Goal: Book appointment/travel/reservation

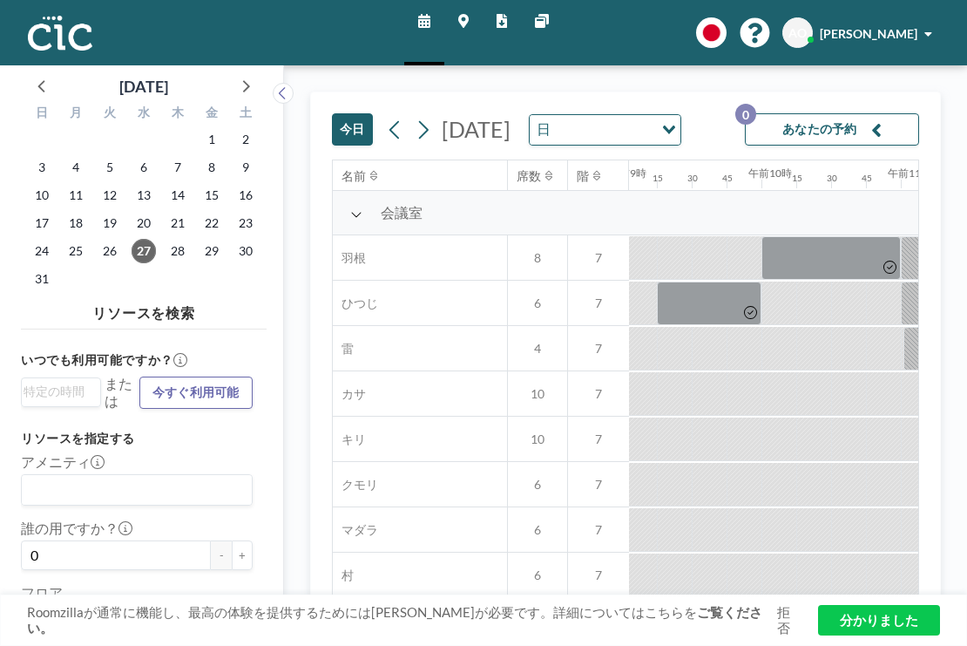
scroll to position [0, 1274]
click at [234, 75] on icon at bounding box center [245, 85] width 23 height 23
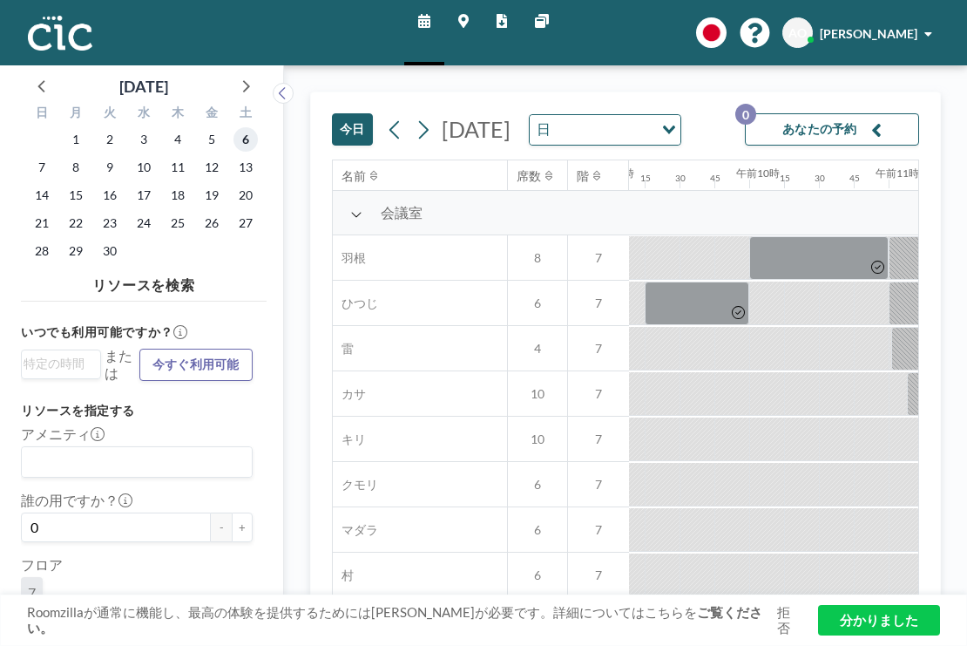
click at [234, 127] on span "6" at bounding box center [246, 139] width 24 height 24
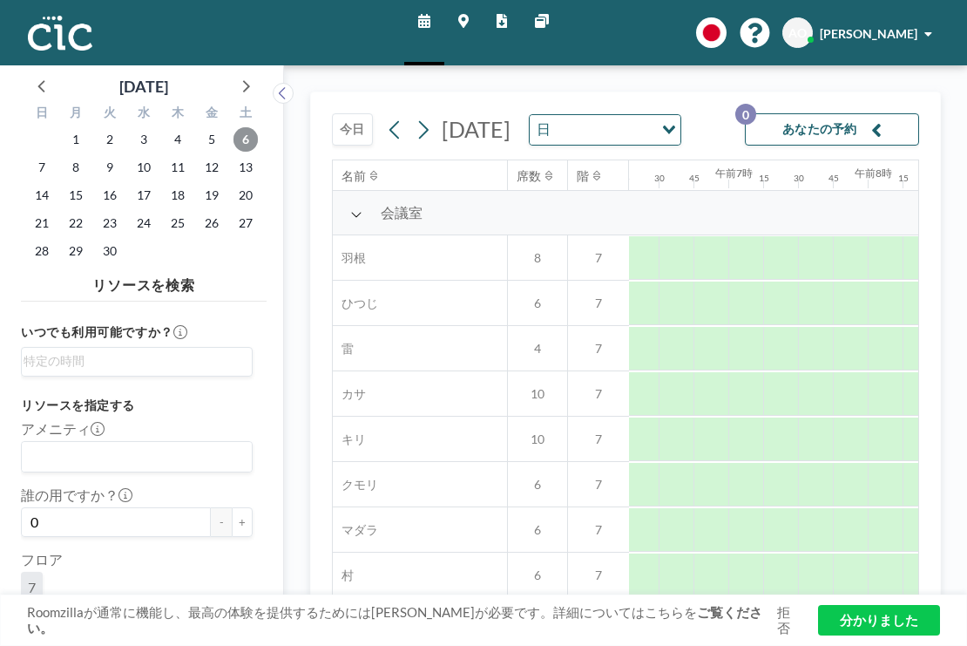
scroll to position [0, 878]
click at [111, 351] on input "オプションを検索" at bounding box center [133, 361] width 219 height 21
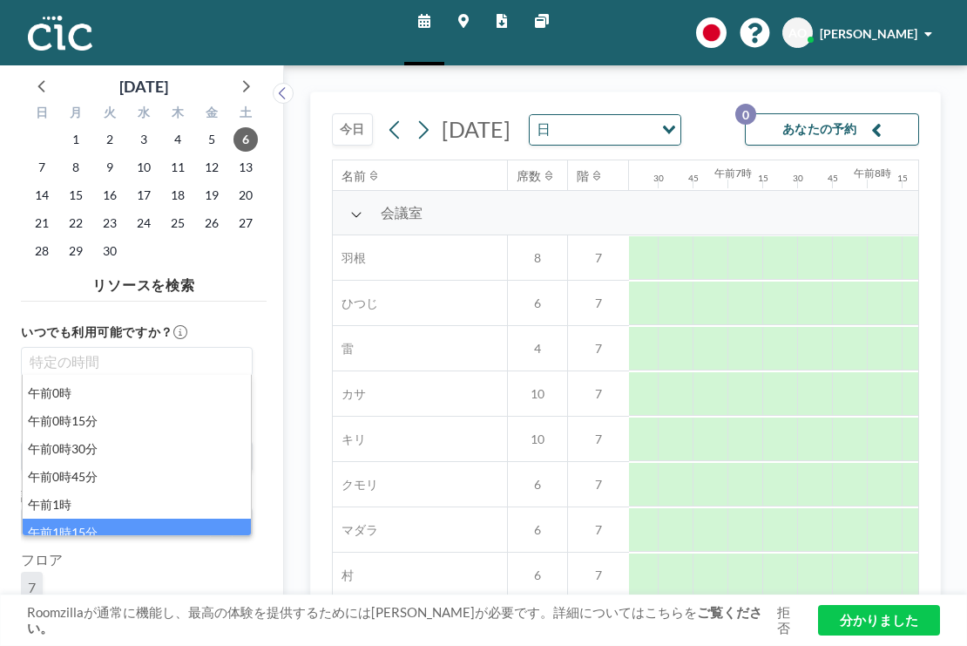
scroll to position [2, 0]
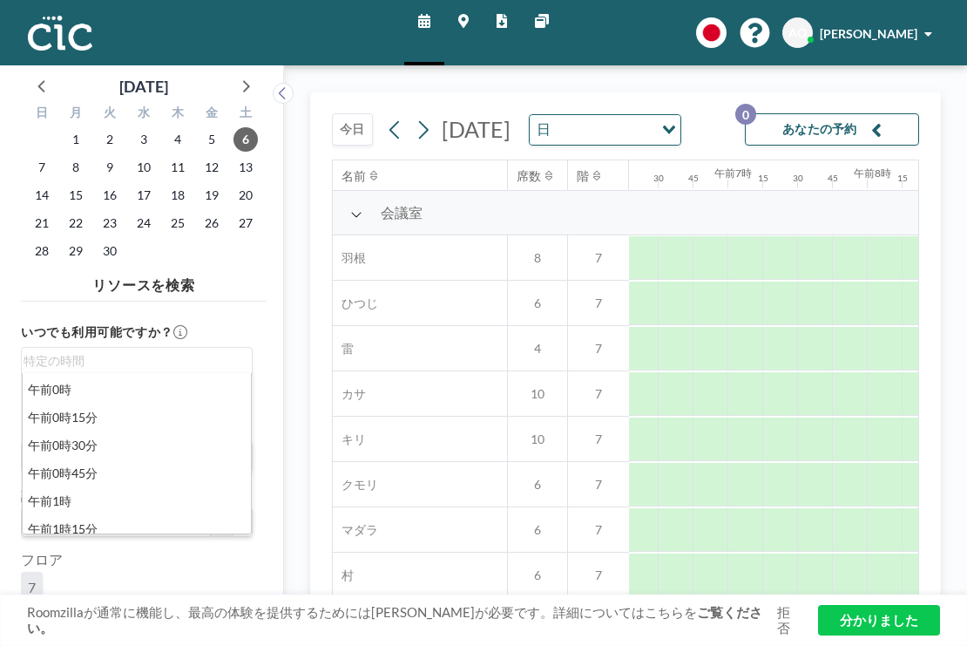
click at [177, 638] on div "部屋" at bounding box center [137, 657] width 232 height 38
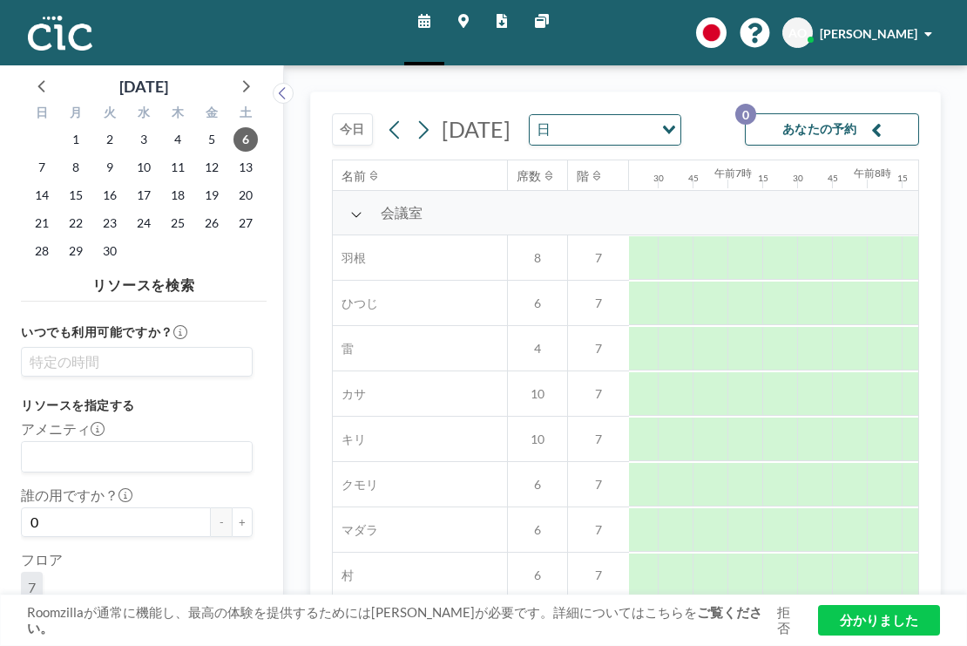
click at [127, 351] on input "オプションを検索" at bounding box center [133, 361] width 219 height 21
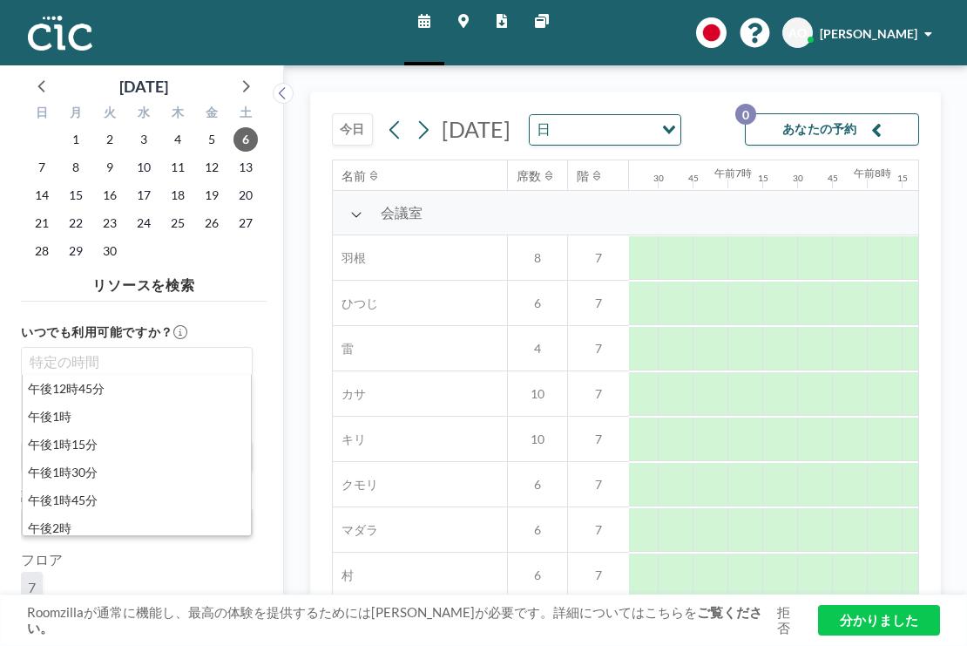
scroll to position [1428, 0]
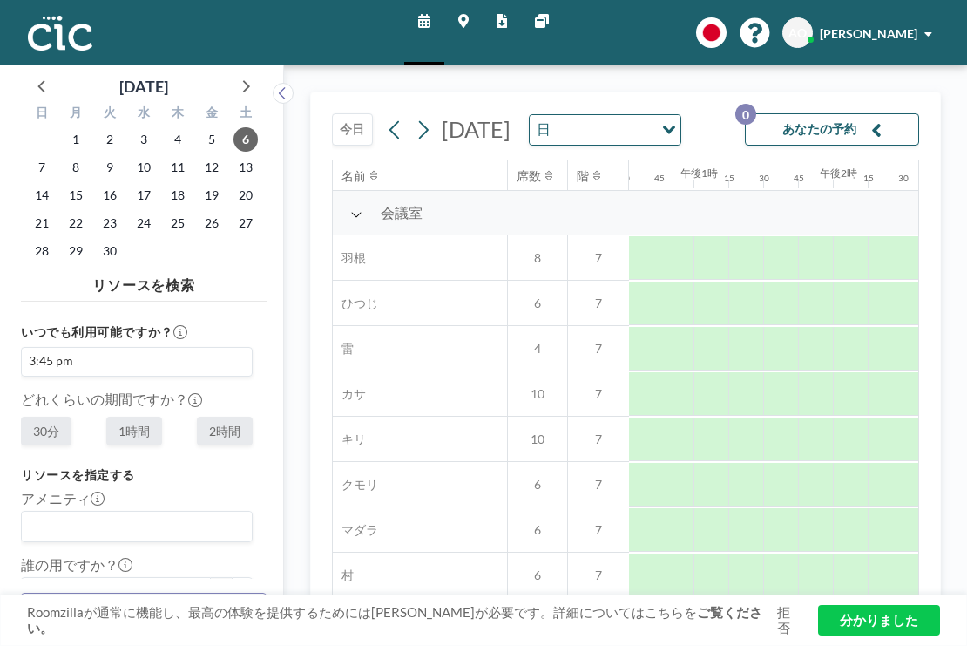
scroll to position [0, 1756]
click at [239, 585] on font "+" at bounding box center [242, 592] width 7 height 14
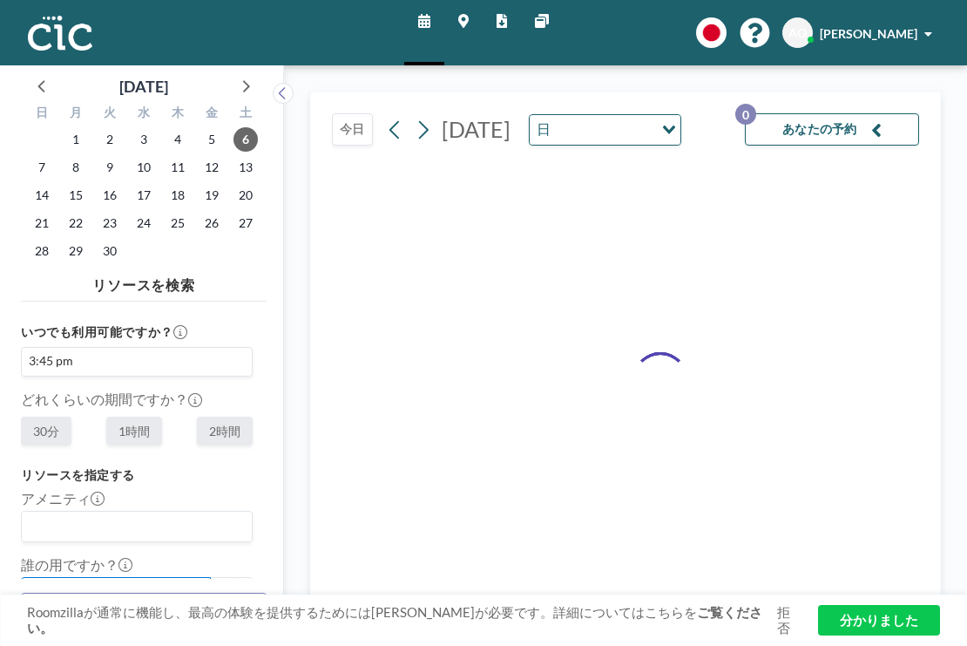
click at [126, 577] on input "1" at bounding box center [116, 592] width 190 height 30
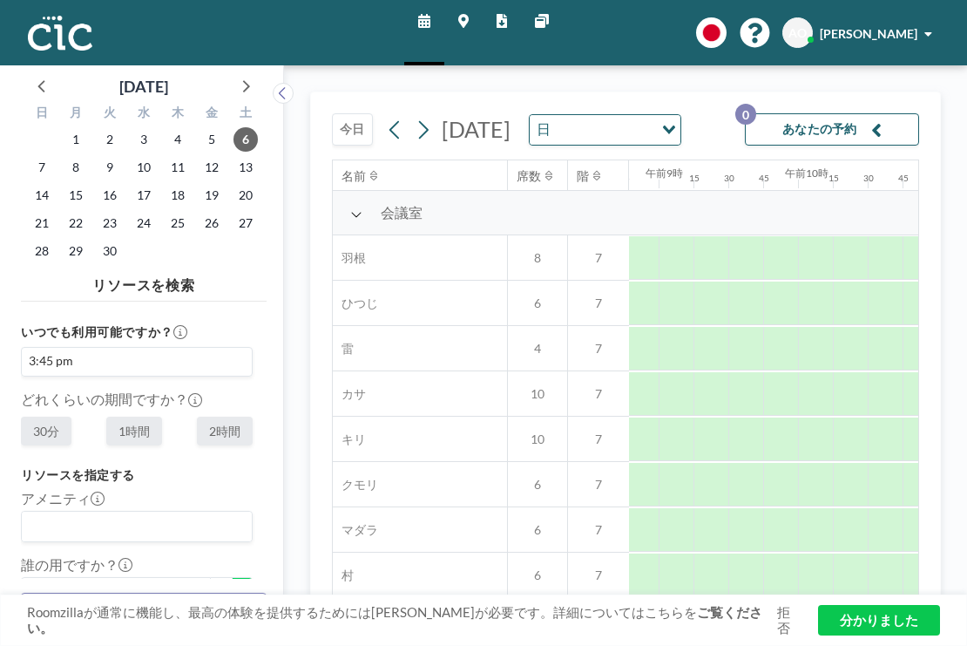
scroll to position [0, 1590]
click at [239, 585] on font "+" at bounding box center [242, 592] width 7 height 14
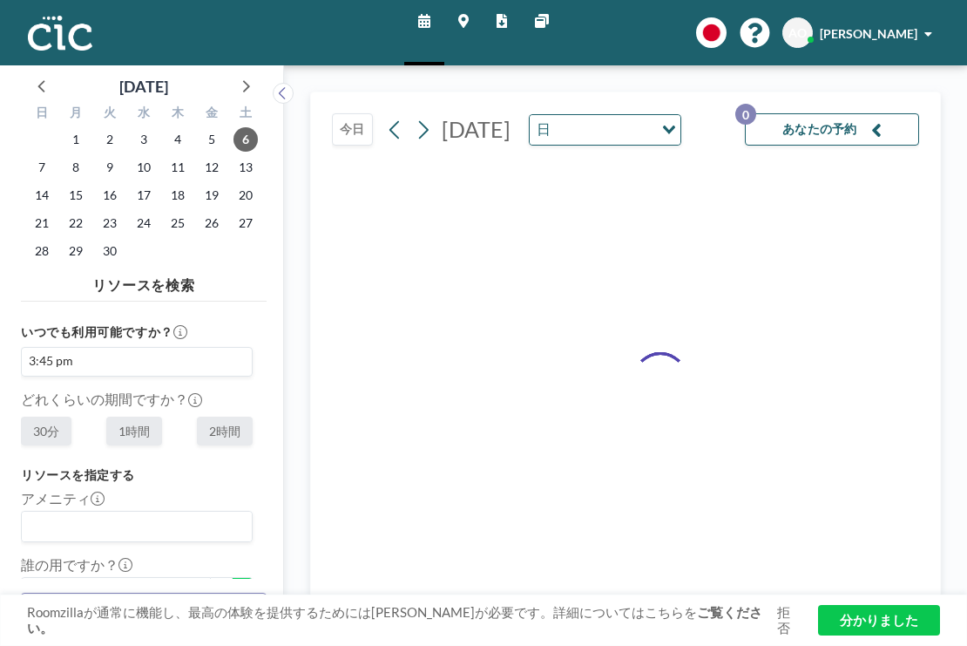
click at [239, 585] on font "+" at bounding box center [242, 592] width 7 height 14
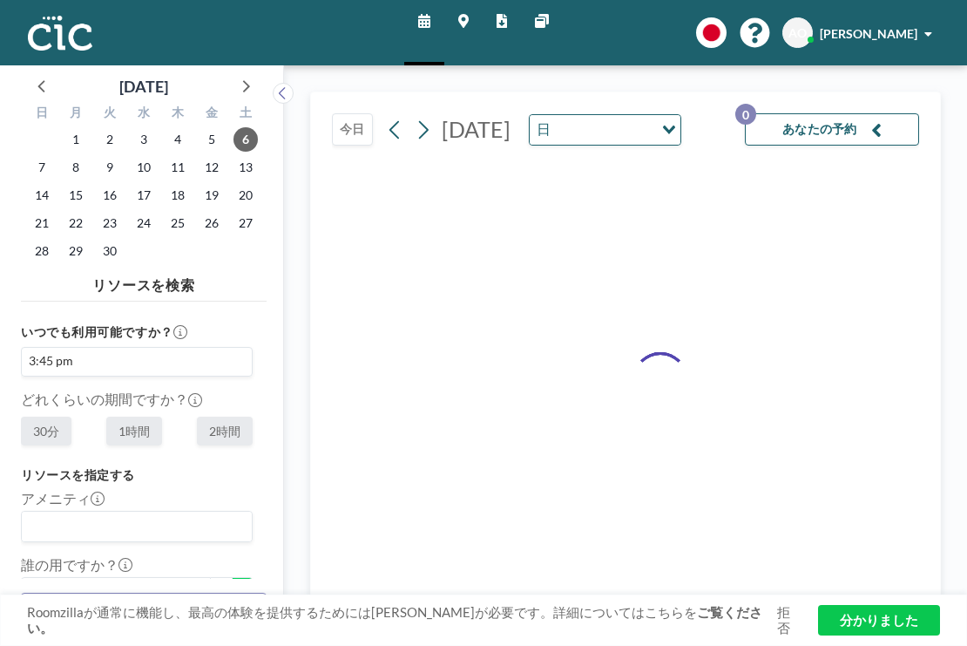
click at [239, 585] on font "+" at bounding box center [242, 592] width 7 height 14
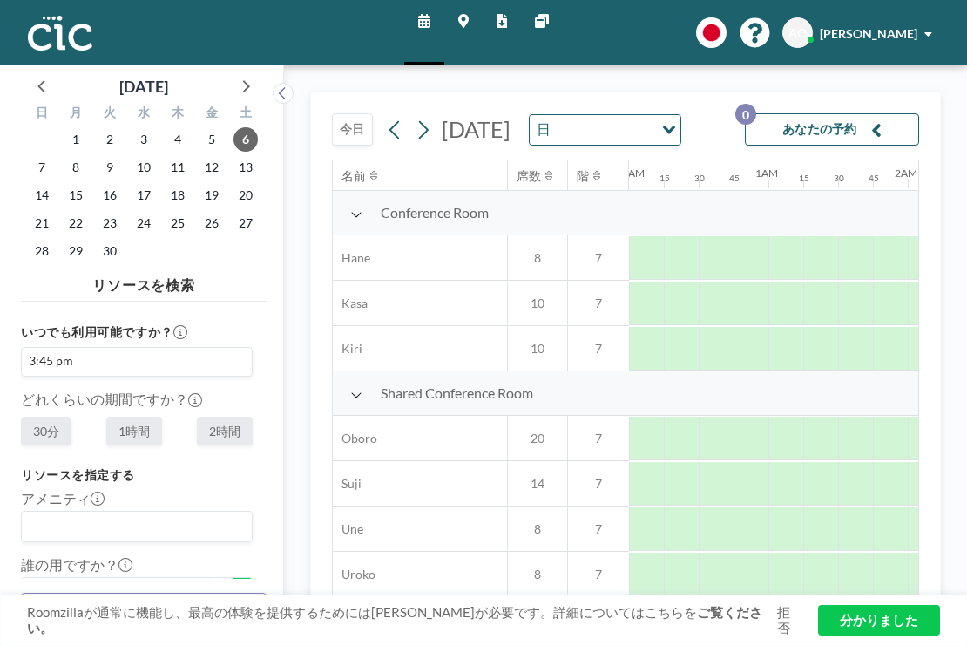
click at [239, 585] on font "+" at bounding box center [242, 592] width 7 height 14
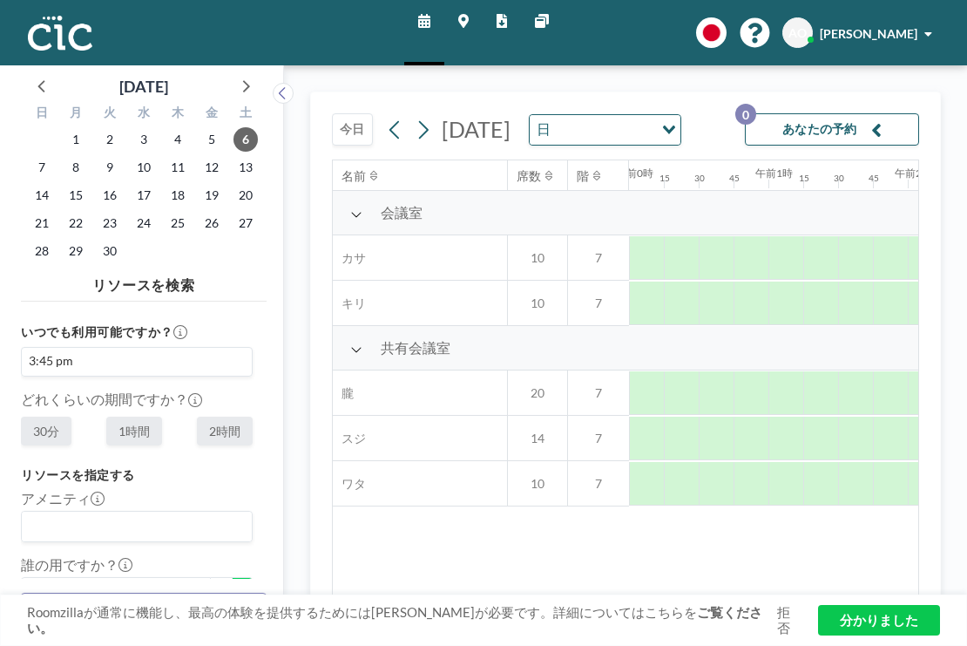
scroll to position [0, 806]
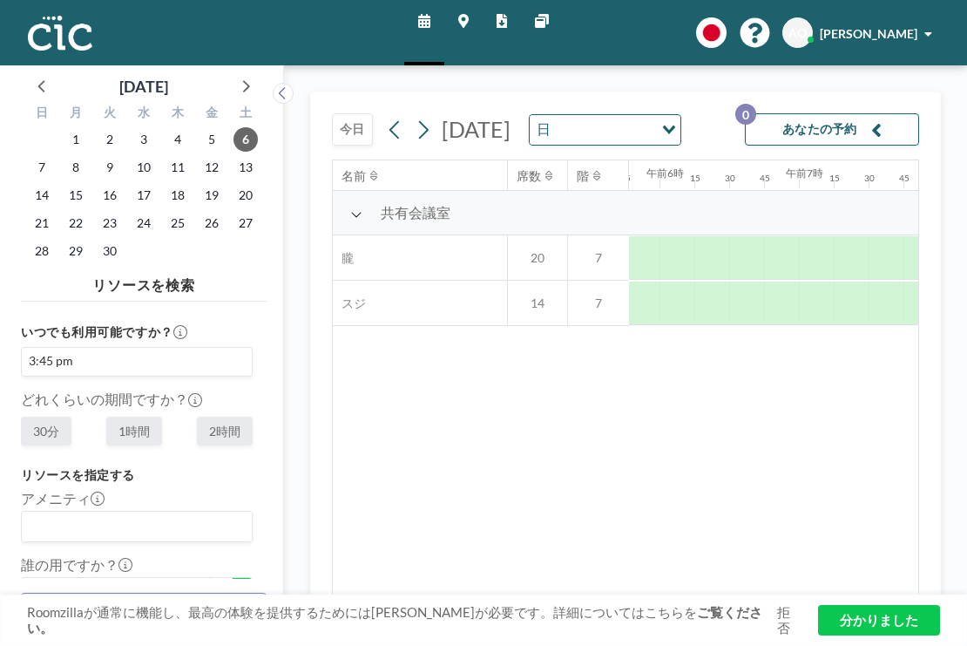
click at [239, 585] on font "+" at bounding box center [242, 592] width 7 height 14
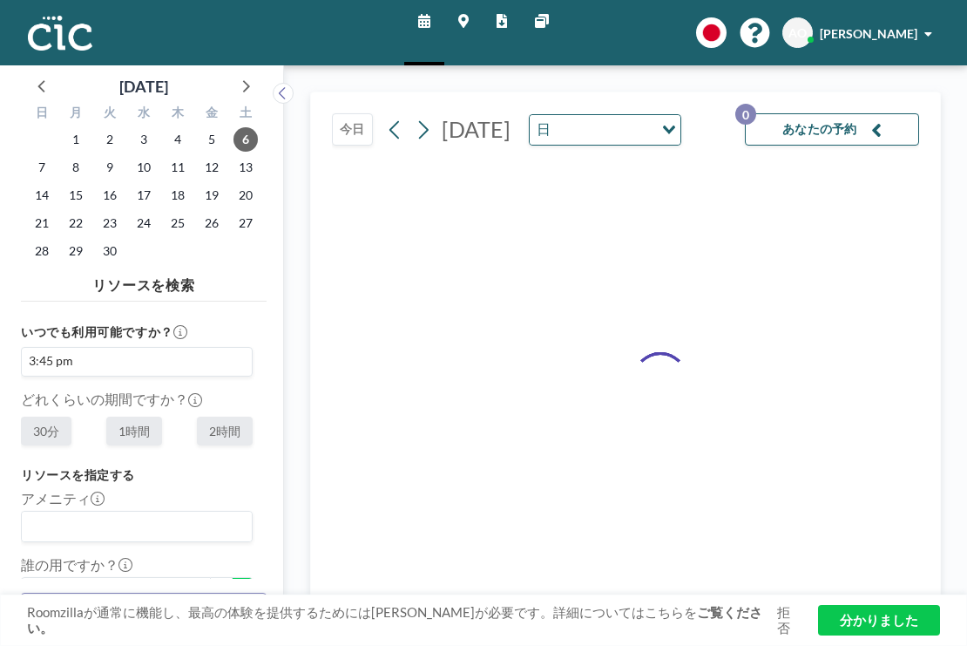
click at [239, 585] on font "+" at bounding box center [242, 592] width 7 height 14
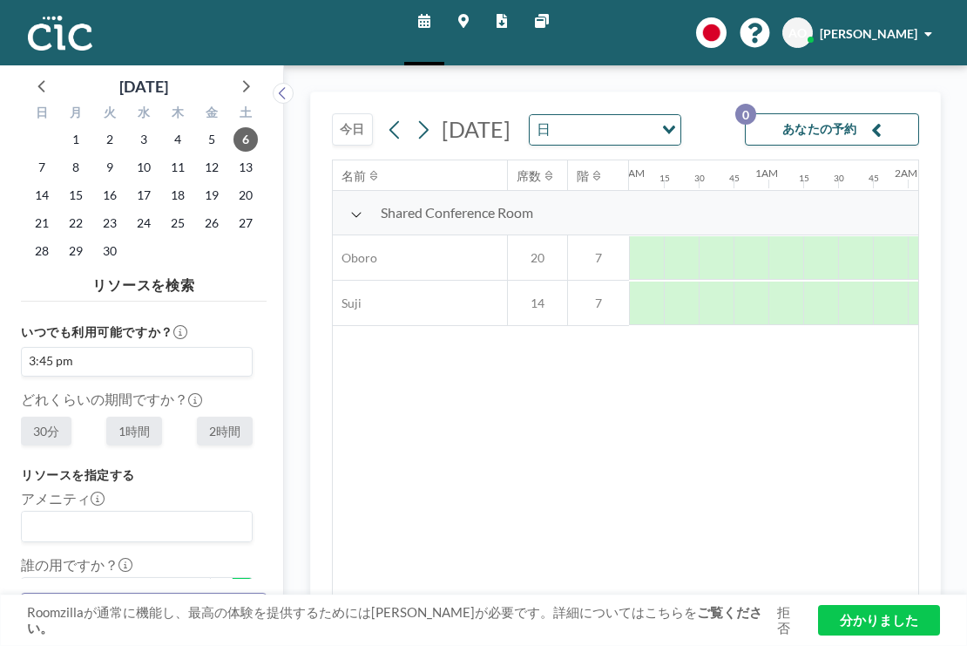
click at [239, 585] on font "+" at bounding box center [242, 592] width 7 height 14
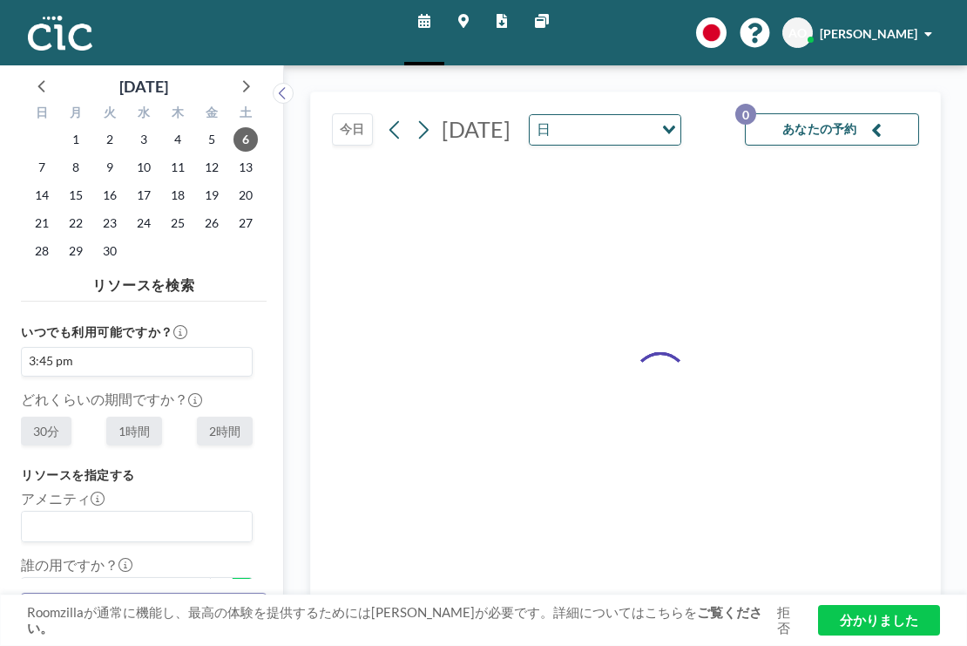
click at [239, 585] on font "+" at bounding box center [242, 592] width 7 height 14
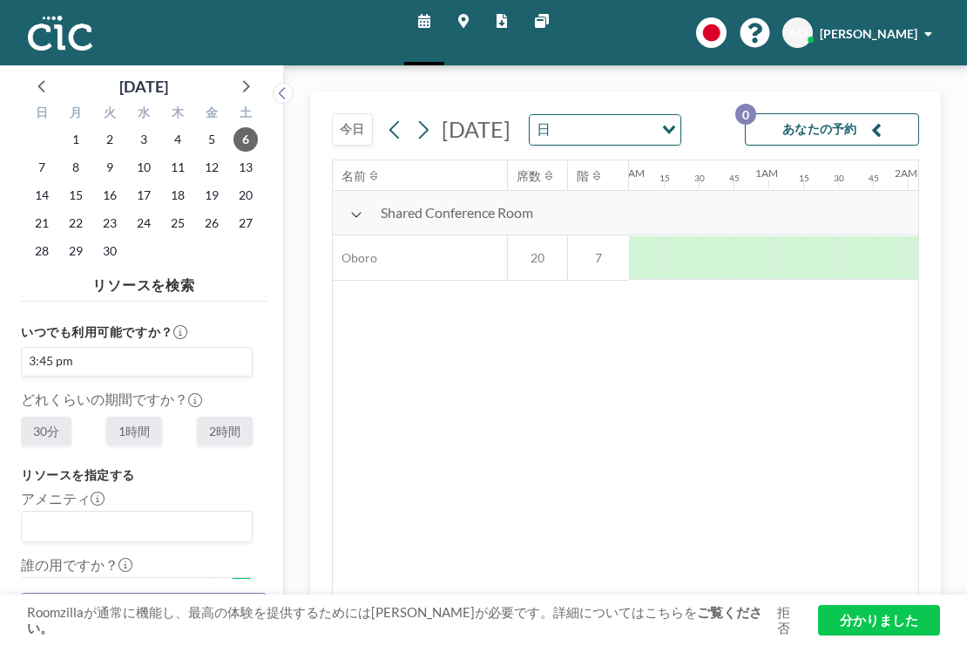
click at [239, 585] on font "+" at bounding box center [242, 592] width 7 height 14
type input "16"
click at [209, 424] on font "2時間" at bounding box center [224, 431] width 31 height 15
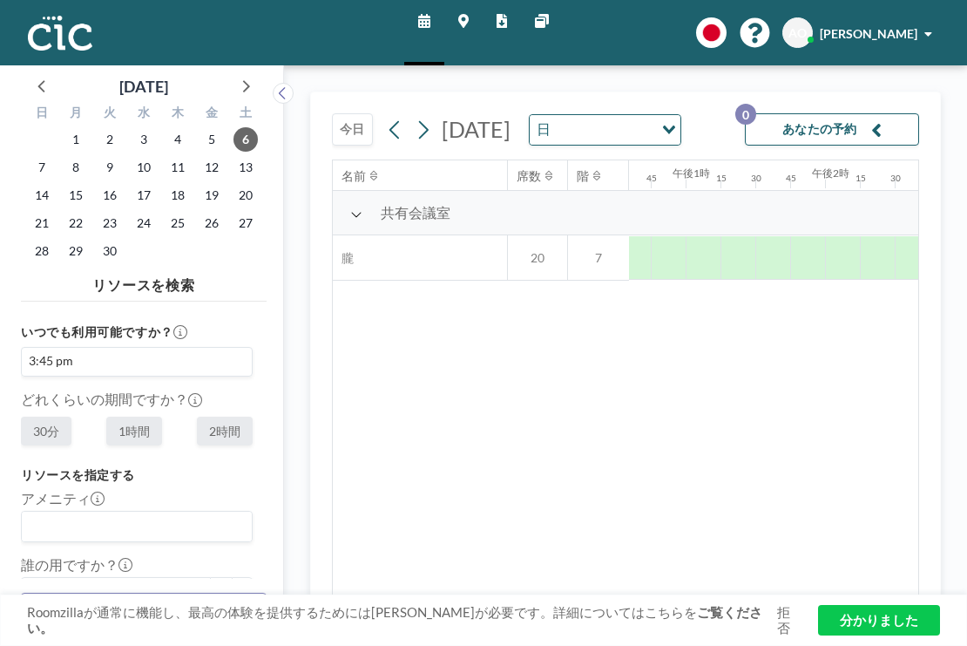
radio input "true"
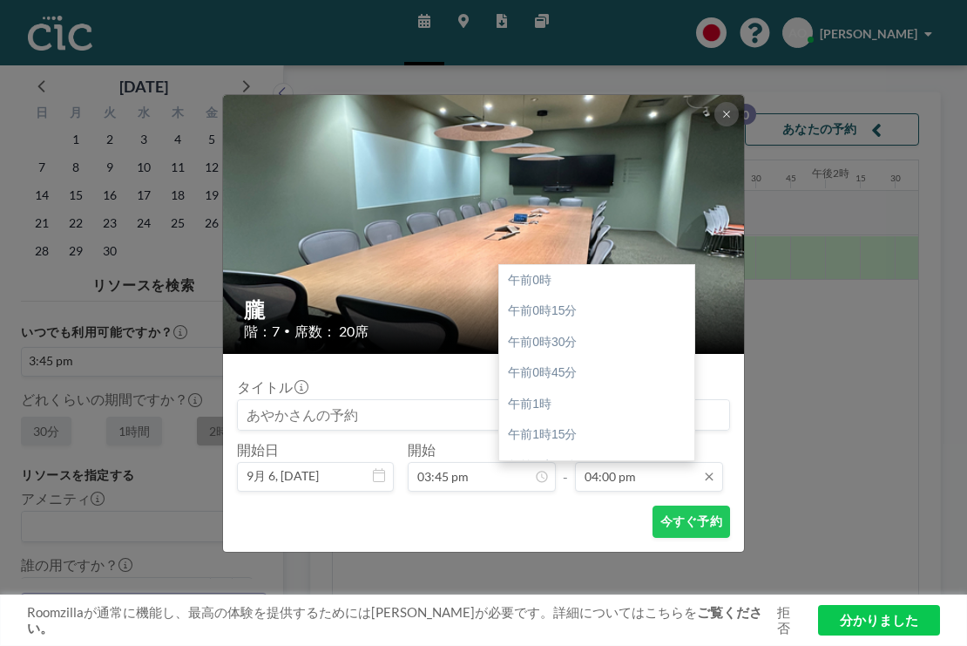
scroll to position [1780, 0]
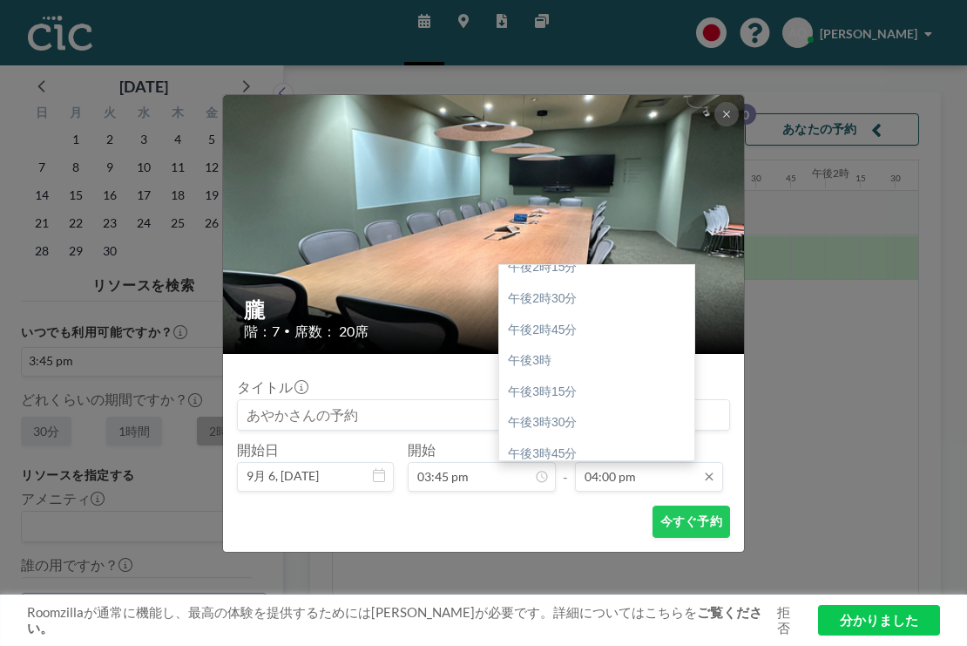
click at [631, 462] on input "04:00 pm" at bounding box center [649, 477] width 148 height 30
click at [594, 593] on div "午後5時" at bounding box center [596, 608] width 195 height 31
type input "05:00 pm"
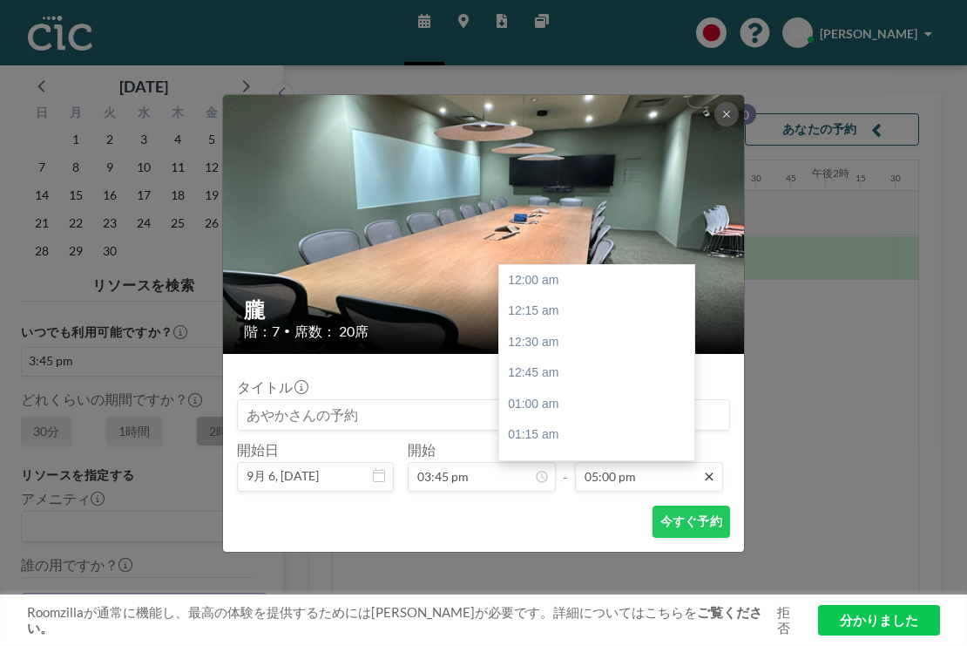
scroll to position [1892, 0]
click at [553, 482] on div "午後5時" at bounding box center [596, 497] width 195 height 31
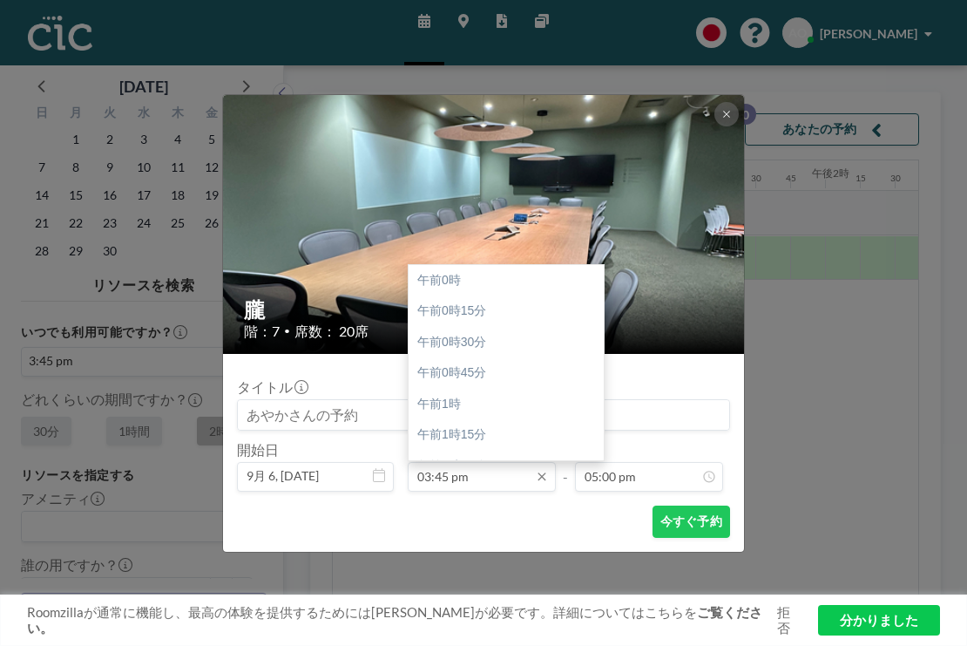
scroll to position [1752, 0]
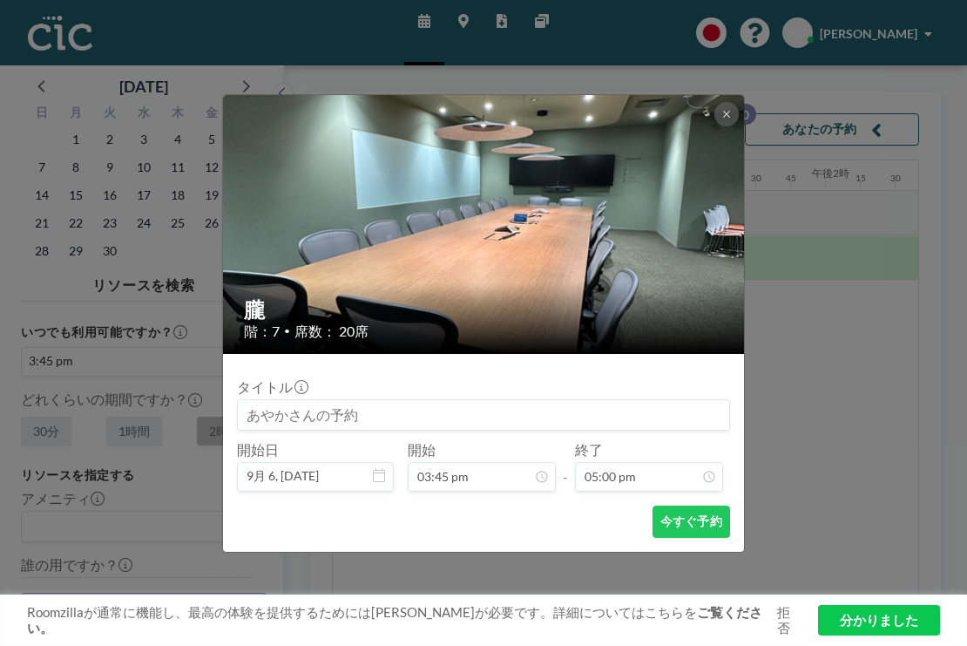
click at [201, 429] on div "朧 階：7 • 席数： 20席 タイトル 開始日 9月 6, [DATE] 開始 03:45 pm - 終了 05:00 pm 今すぐ予約" at bounding box center [483, 323] width 967 height 646
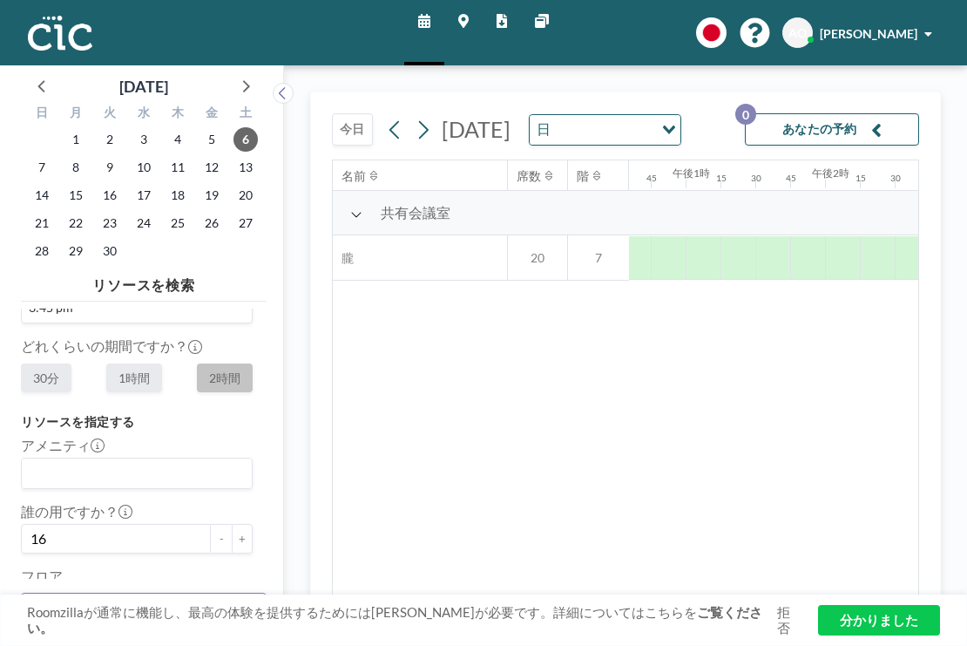
scroll to position [94, 0]
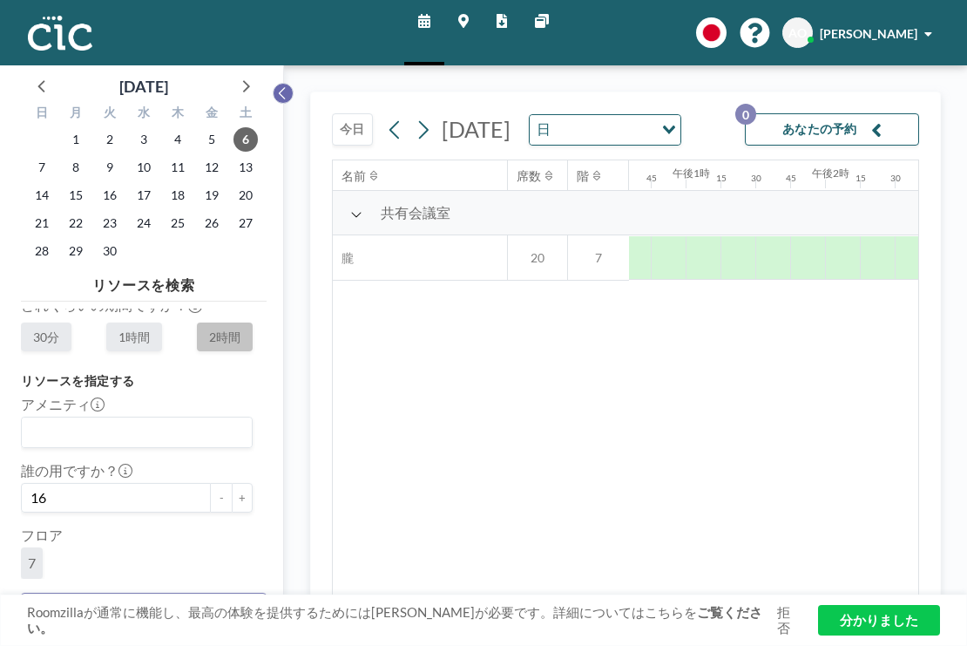
click at [277, 85] on icon at bounding box center [282, 93] width 11 height 17
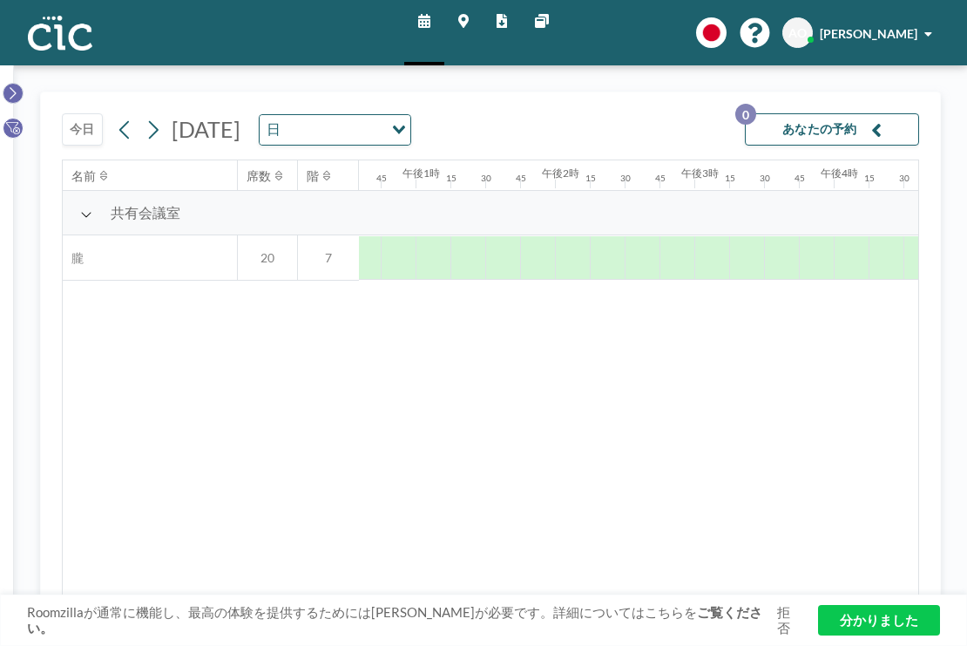
click at [9, 85] on icon at bounding box center [12, 93] width 11 height 17
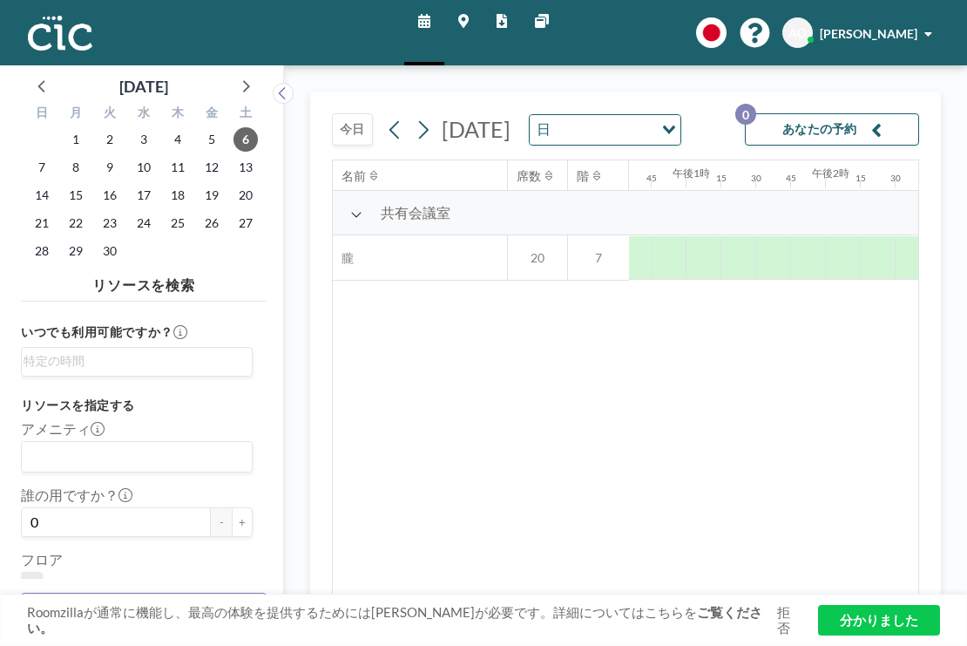
scroll to position [37, 0]
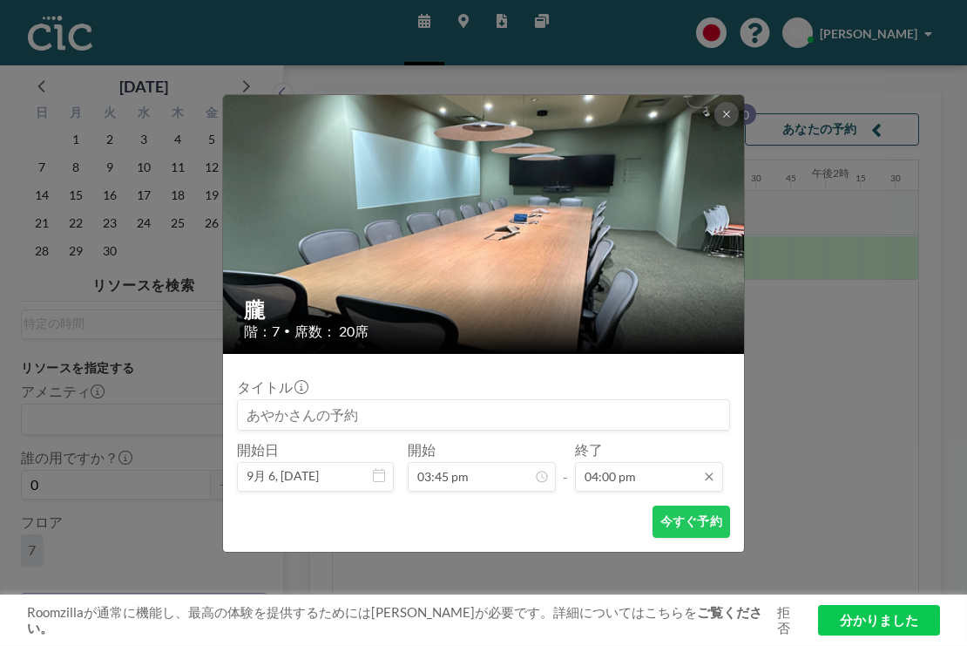
scroll to position [1780, 0]
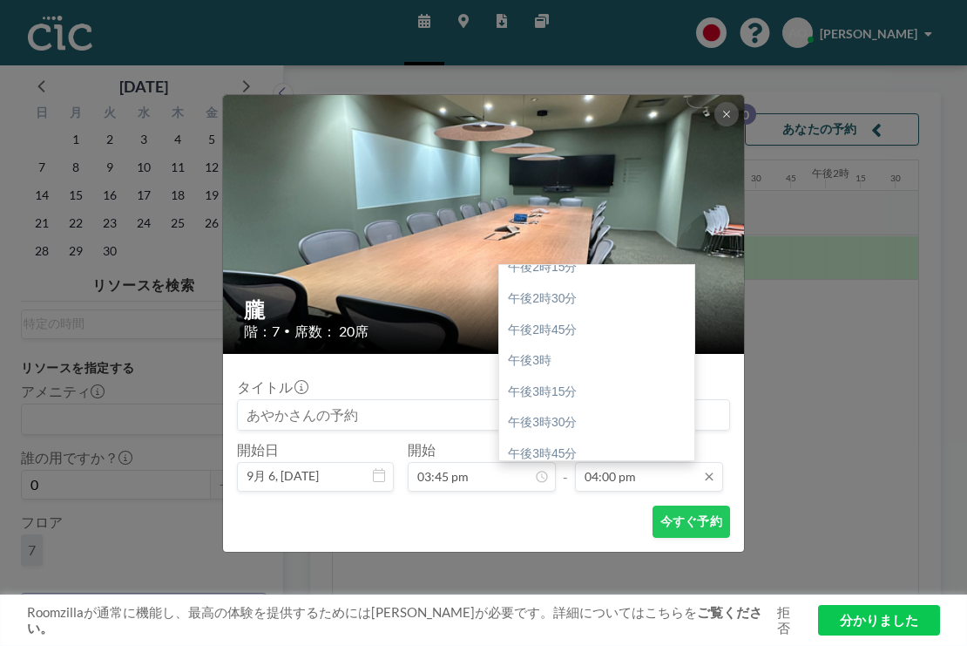
click at [645, 462] on input "04:00 pm" at bounding box center [649, 477] width 148 height 30
click at [578, 593] on div "午後5時" at bounding box center [596, 608] width 195 height 31
type input "05:00 pm"
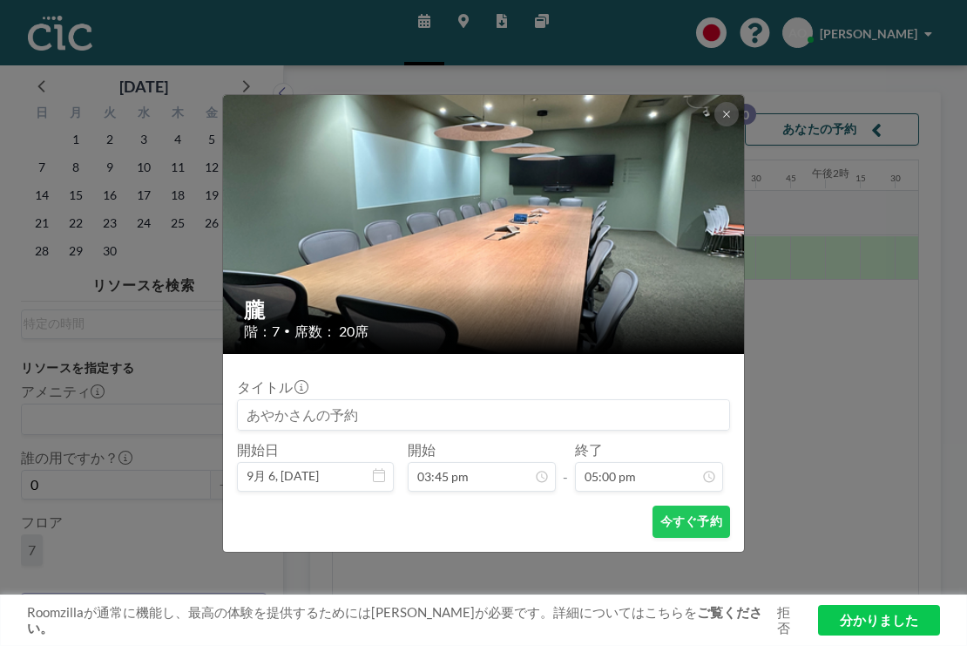
scroll to position [0, 0]
click at [671, 513] on font "今すぐ予約" at bounding box center [692, 520] width 62 height 15
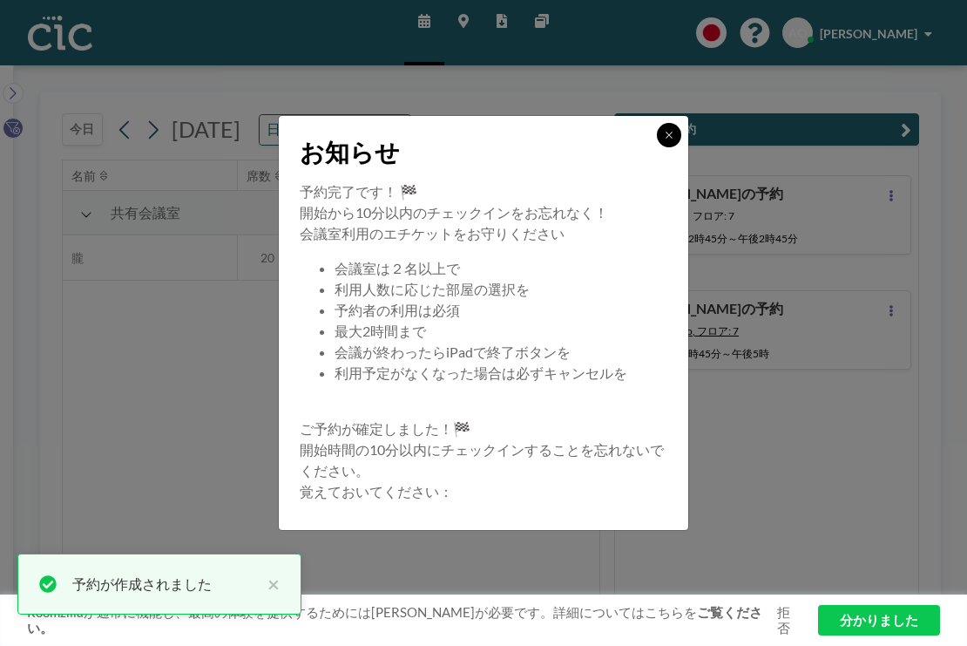
click at [657, 147] on button at bounding box center [669, 135] width 24 height 24
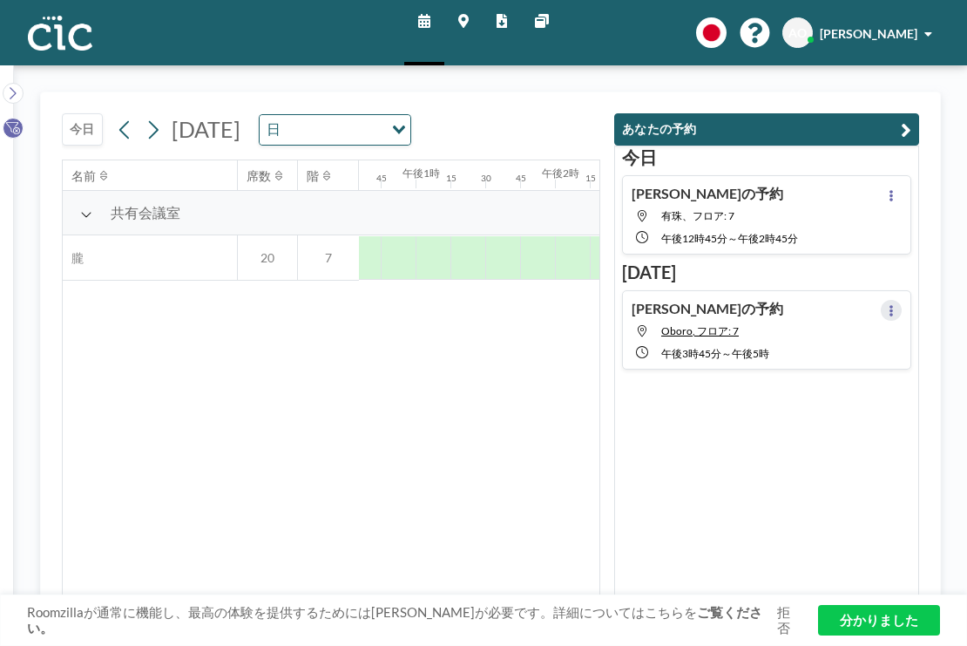
click at [893, 305] on icon at bounding box center [891, 310] width 3 height 11
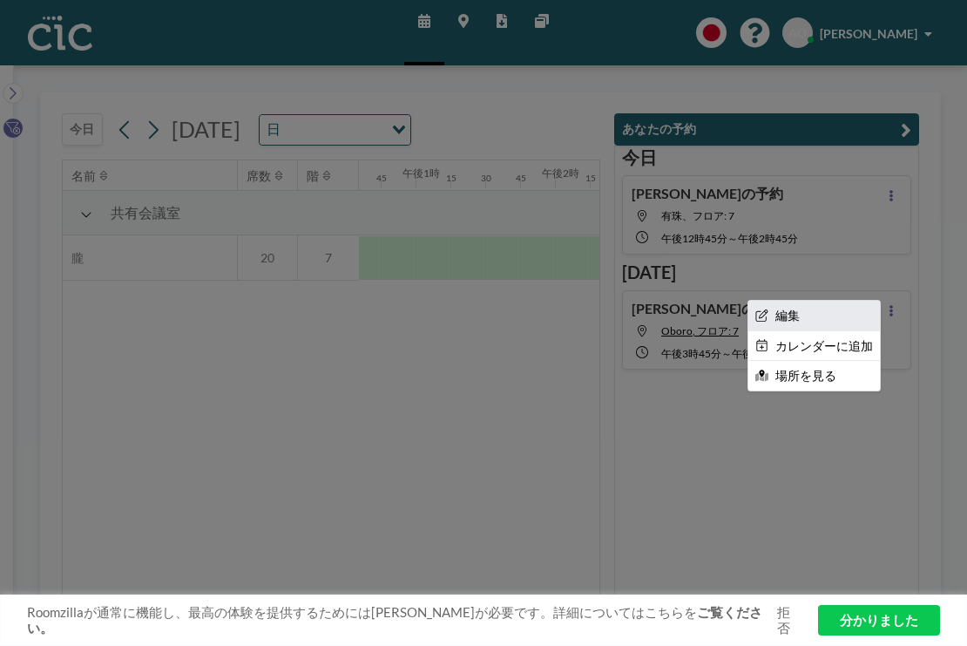
click at [857, 301] on li "編集" at bounding box center [815, 316] width 132 height 30
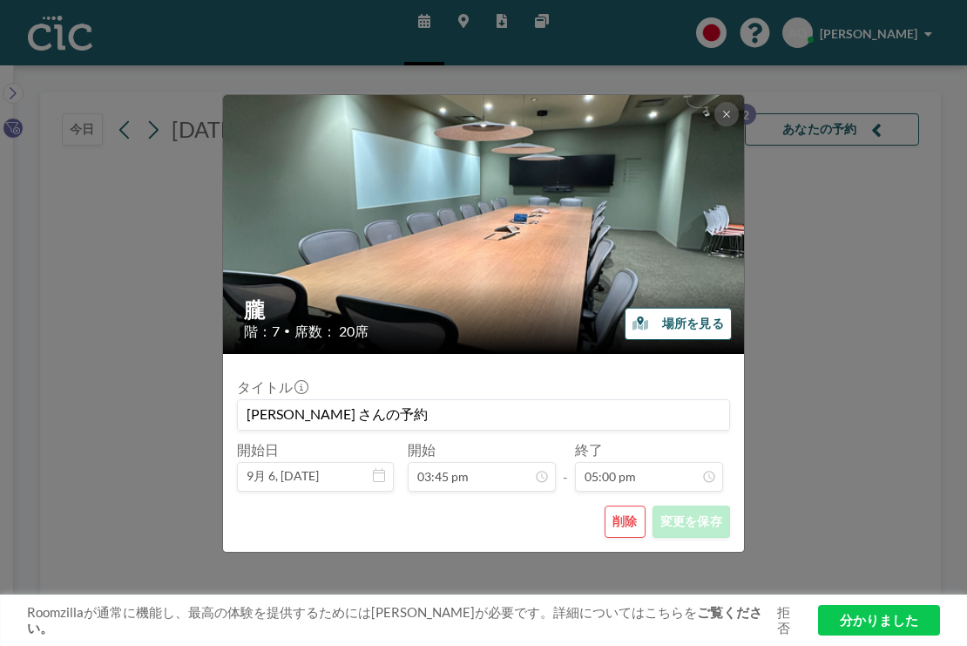
click at [627, 324] on button "場所を見る" at bounding box center [678, 324] width 107 height 32
